Goal: Information Seeking & Learning: Learn about a topic

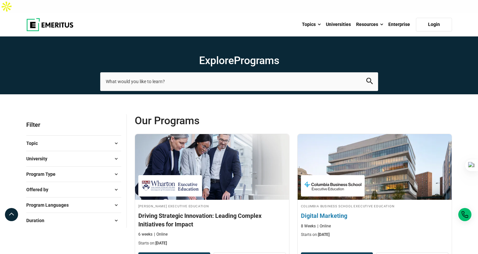
click at [354, 183] on div at bounding box center [333, 185] width 64 height 21
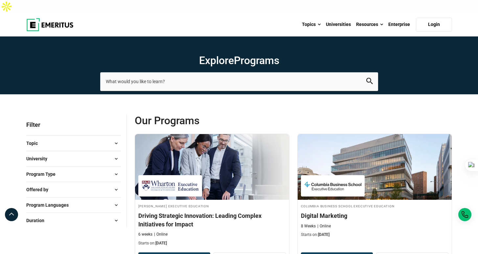
click at [96, 154] on button "University" at bounding box center [73, 159] width 95 height 10
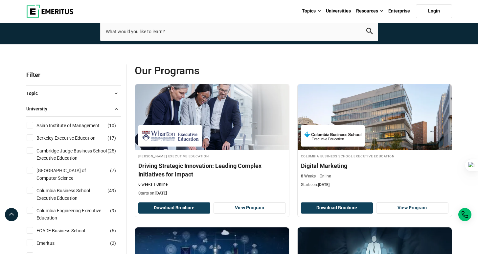
scroll to position [53, 0]
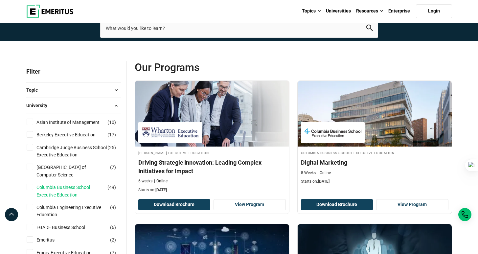
click at [72, 184] on link "Columbia Business School Executive Education" at bounding box center [78, 191] width 84 height 15
checkbox input "true"
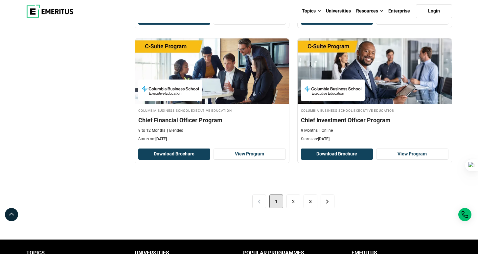
scroll to position [1363, 0]
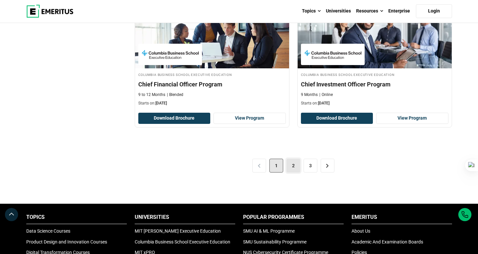
click at [294, 159] on link "2" at bounding box center [293, 166] width 14 height 14
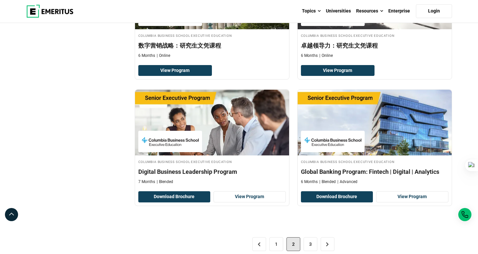
scroll to position [1330, 0]
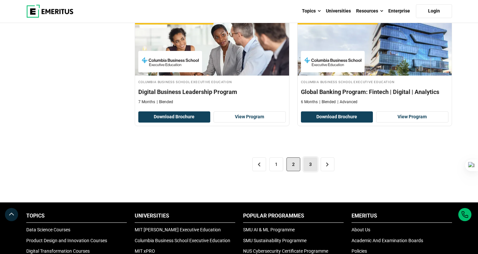
click at [309, 157] on link "3" at bounding box center [310, 164] width 14 height 14
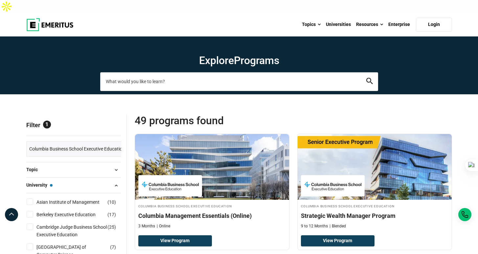
click at [179, 73] on input "search-page" at bounding box center [239, 81] width 278 height 18
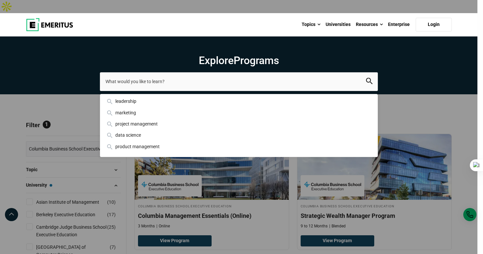
click at [100, 91] on div "leadership marketing project management data science product management" at bounding box center [239, 81] width 278 height 18
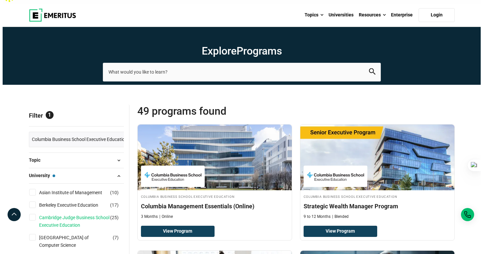
scroll to position [17, 0]
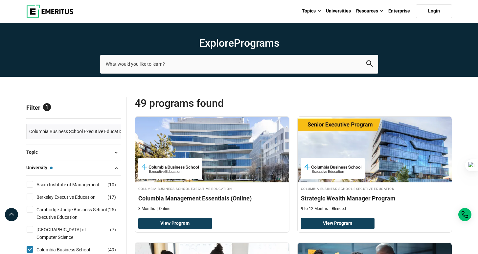
click at [28, 246] on input "Columbia Business School Executive Education ( 49 )" at bounding box center [30, 249] width 7 height 7
checkbox input "false"
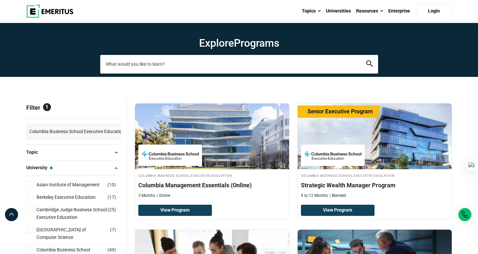
click at [183, 55] on input "search-page" at bounding box center [239, 64] width 278 height 18
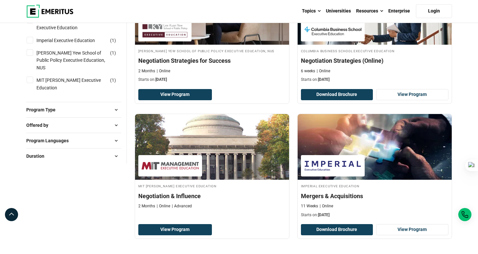
scroll to position [160, 0]
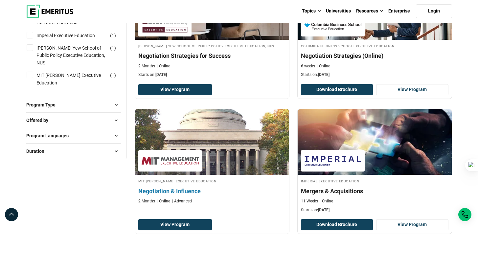
click at [183, 187] on h4 "Negotiation & Influence" at bounding box center [211, 191] width 147 height 8
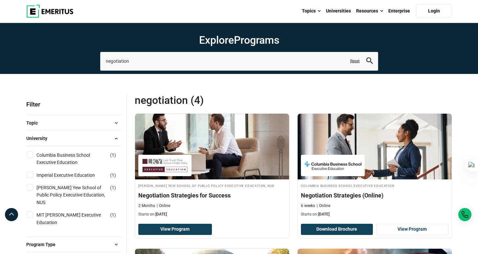
scroll to position [0, 0]
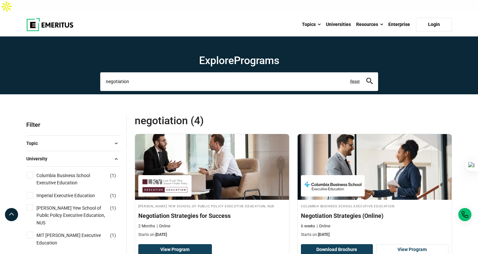
drag, startPoint x: 135, startPoint y: 68, endPoint x: 89, endPoint y: 65, distance: 46.4
click at [89, 65] on section "Explore Programs negotiation negotiation Related Programs Negotiation Strategie…" at bounding box center [239, 65] width 478 height 58
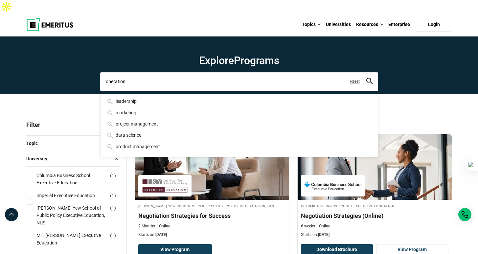
type input "operation"
click at [366, 78] on button "search" at bounding box center [369, 82] width 7 height 8
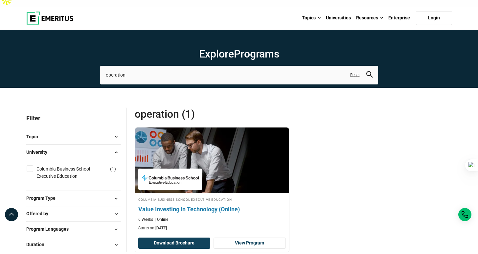
scroll to position [7, 0]
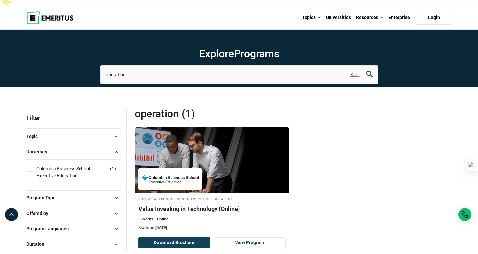
click at [92, 144] on div "University Columbia Business School Executive Education ( 1 )" at bounding box center [73, 167] width 95 height 46
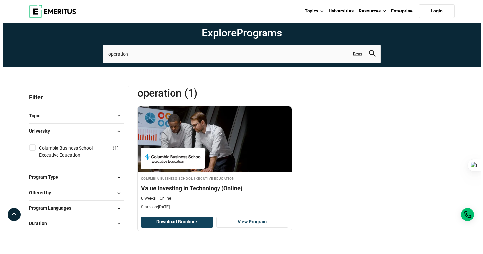
scroll to position [40, 0]
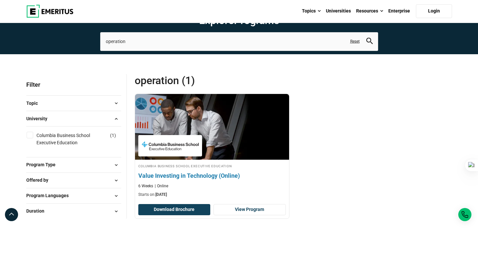
click at [229, 171] on h4 "Value Investing in Technology (Online)" at bounding box center [211, 175] width 147 height 8
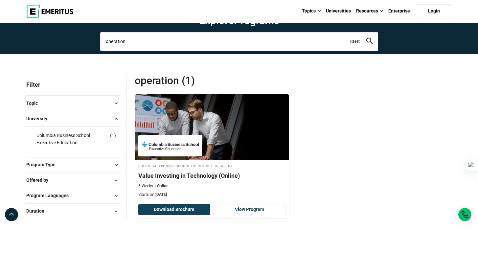
drag, startPoint x: 142, startPoint y: 30, endPoint x: 107, endPoint y: 31, distance: 35.2
click at [107, 32] on input "operation" at bounding box center [239, 41] width 278 height 18
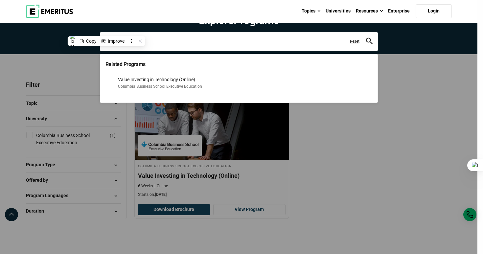
type input "o"
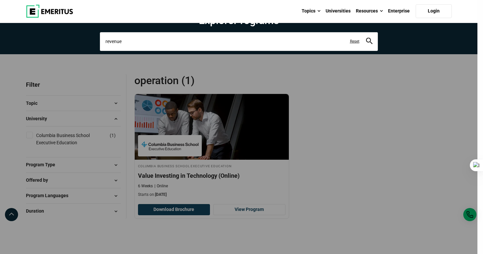
type input "revenue"
click at [366, 38] on button "search" at bounding box center [369, 42] width 7 height 8
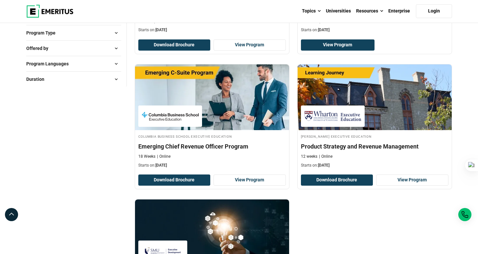
scroll to position [210, 0]
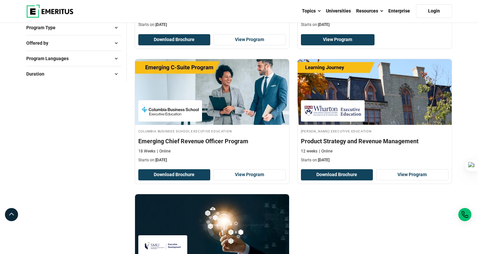
click at [344, 189] on div "[PERSON_NAME] Executive Education Revenue Analytics: Price Optimization 6 weeks…" at bounding box center [293, 126] width 325 height 405
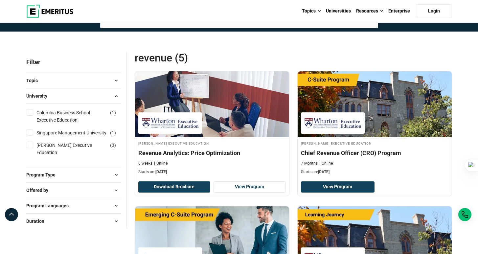
scroll to position [0, 0]
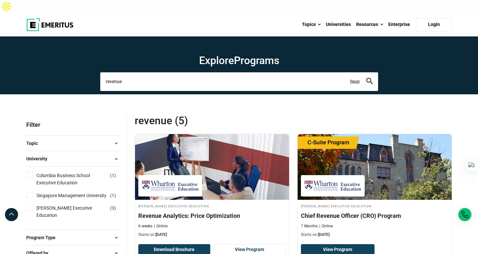
drag, startPoint x: 122, startPoint y: 69, endPoint x: 89, endPoint y: 68, distance: 33.5
click at [89, 68] on section "Explore Programs revenue revenue revenue analytics revenue optimization Related…" at bounding box center [239, 65] width 478 height 58
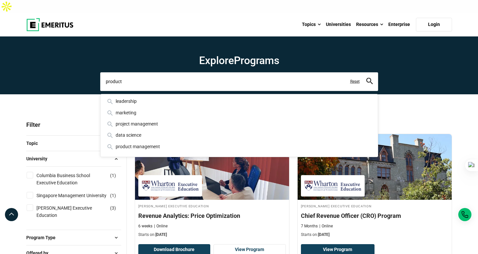
type input "product"
click at [366, 78] on button "search" at bounding box center [369, 82] width 7 height 8
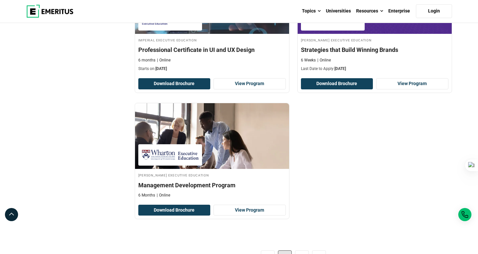
scroll to position [1285, 0]
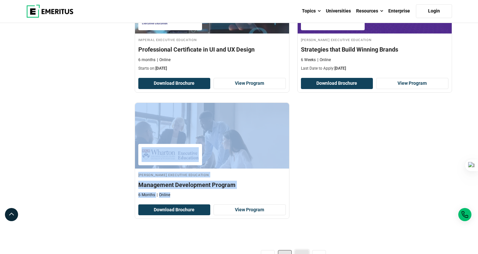
click at [302, 250] on link "2" at bounding box center [302, 257] width 14 height 14
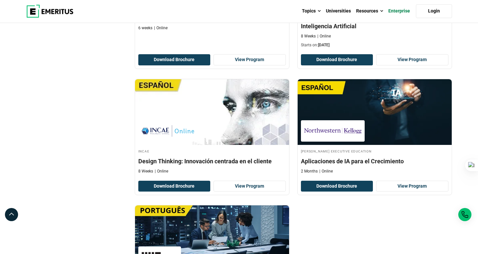
scroll to position [619, 0]
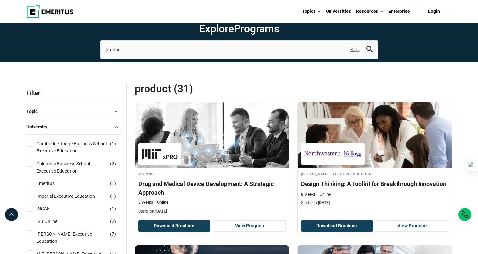
scroll to position [0, 0]
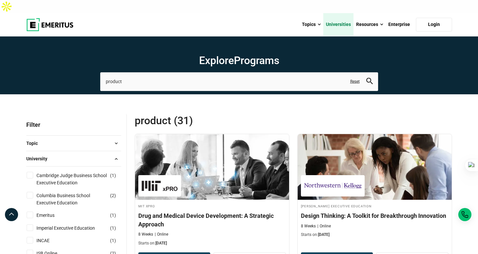
click at [335, 13] on link "Universities" at bounding box center [338, 24] width 30 height 23
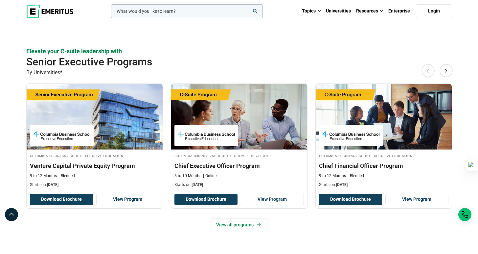
scroll to position [383, 0]
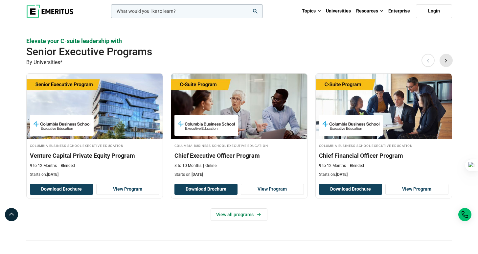
click at [444, 54] on button "Next" at bounding box center [445, 60] width 13 height 13
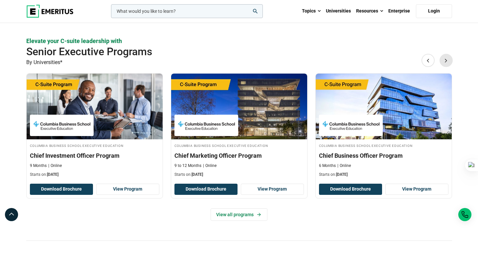
click at [444, 54] on button "Next" at bounding box center [445, 60] width 13 height 13
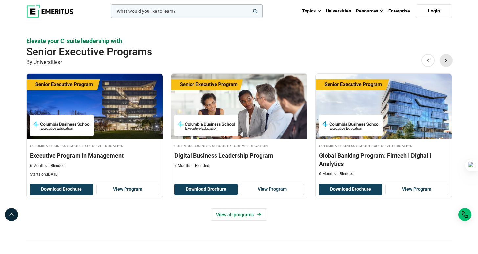
click at [444, 54] on button "Next" at bounding box center [445, 60] width 13 height 13
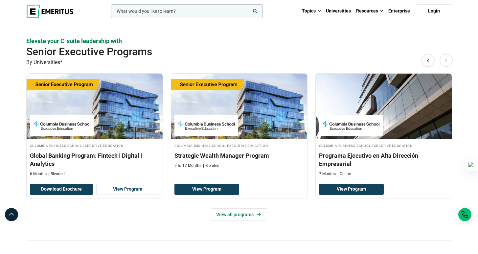
click at [444, 54] on button "Next" at bounding box center [445, 60] width 13 height 13
